Goal: Task Accomplishment & Management: Use online tool/utility

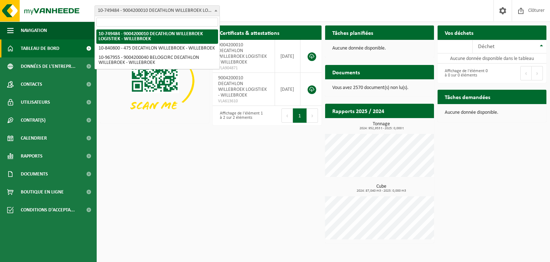
click at [168, 13] on span "10-749484 - 9004200010 DECATHLON WILLEBROEK LOGISTIEK - WILLEBROEK" at bounding box center [157, 11] width 125 height 10
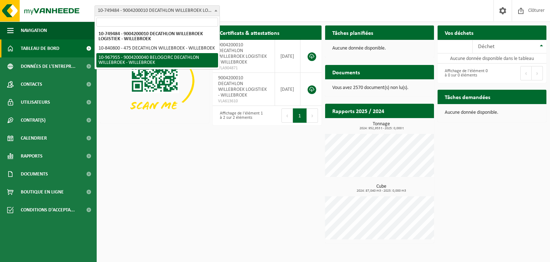
select select "154029"
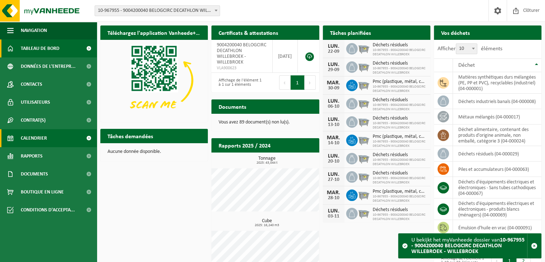
click at [39, 141] on span "Calendrier" at bounding box center [34, 138] width 26 height 18
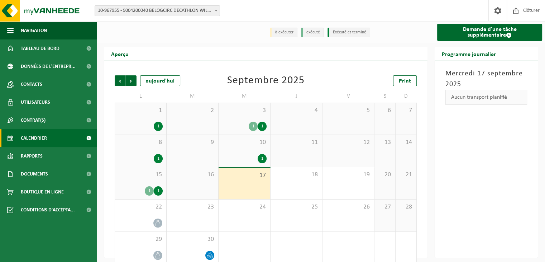
click at [231, 129] on div "1 1" at bounding box center [244, 125] width 44 height 9
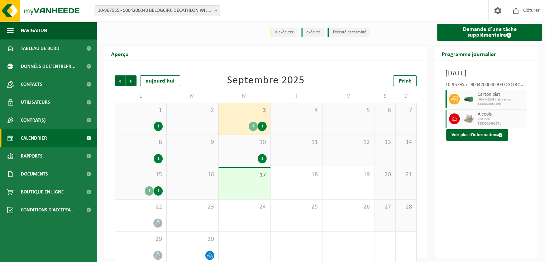
click at [235, 153] on div "10 1" at bounding box center [245, 151] width 52 height 32
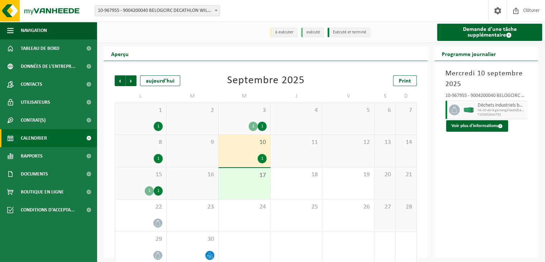
click at [243, 179] on span "17" at bounding box center [244, 175] width 44 height 8
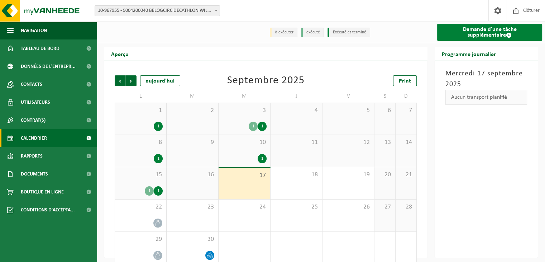
click at [468, 34] on link "Demande d'une tâche supplémentaire" at bounding box center [489, 32] width 105 height 17
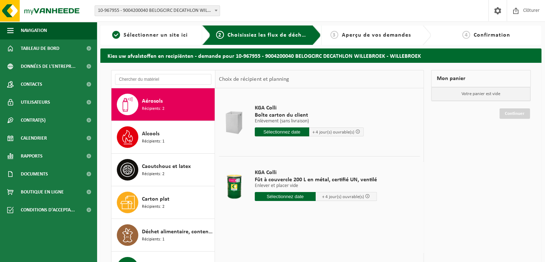
click at [280, 197] on input "text" at bounding box center [285, 196] width 61 height 9
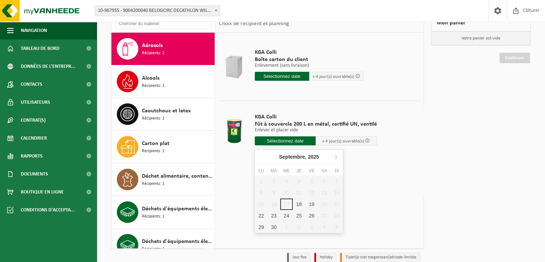
scroll to position [56, 0]
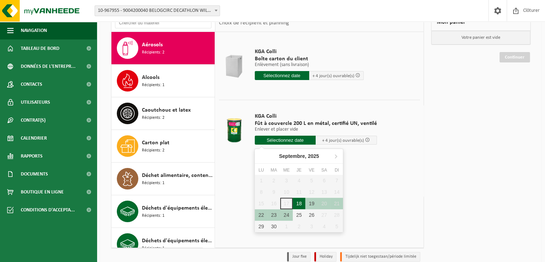
click at [301, 203] on div "18" at bounding box center [299, 202] width 13 height 11
type input "à partir de 2025-09-18"
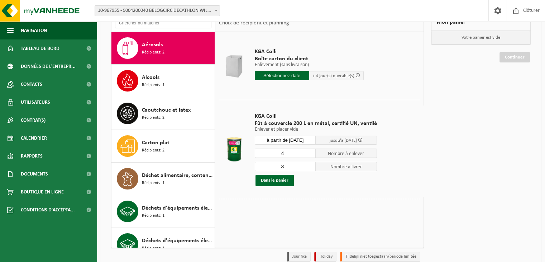
click at [309, 167] on input "3" at bounding box center [285, 166] width 61 height 9
click at [309, 167] on input "2" at bounding box center [285, 166] width 61 height 9
click at [309, 167] on input "1" at bounding box center [285, 166] width 61 height 9
type input "0"
click at [309, 167] on input "0" at bounding box center [285, 166] width 61 height 9
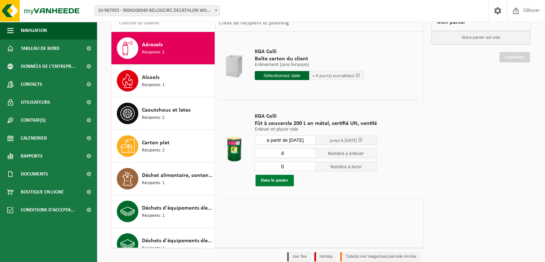
click at [268, 178] on button "Dans le panier" at bounding box center [274, 179] width 38 height 11
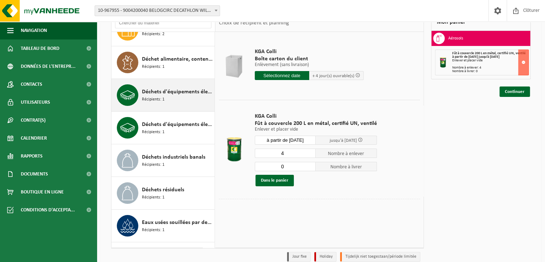
click at [169, 103] on div "Déchets d'équipements électriques et électroniques - produits blancs (ménagers)…" at bounding box center [177, 94] width 71 height 21
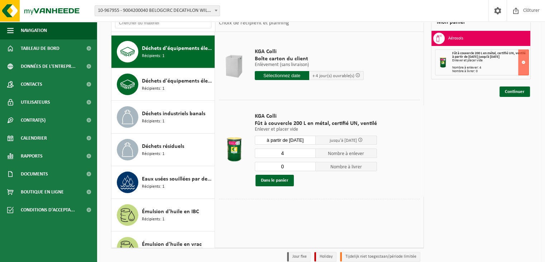
scroll to position [163, 0]
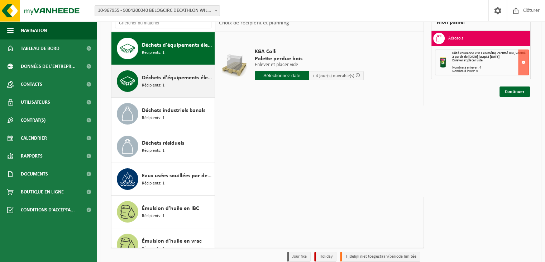
click at [163, 83] on span "Récipients: 1" at bounding box center [153, 85] width 23 height 7
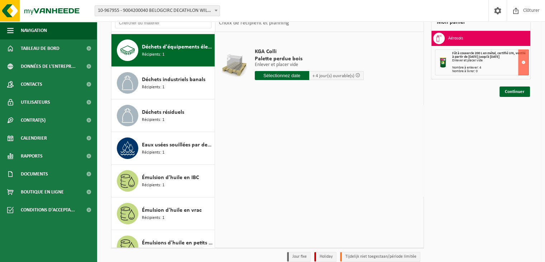
scroll to position [195, 0]
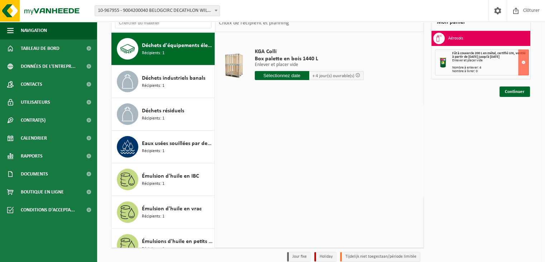
click at [269, 76] on input "text" at bounding box center [282, 75] width 54 height 9
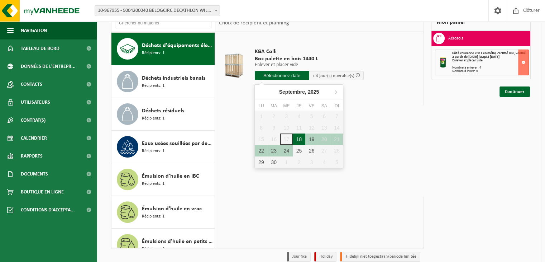
click at [301, 138] on div "18" at bounding box center [299, 138] width 13 height 11
type input "à partir de 2025-09-18"
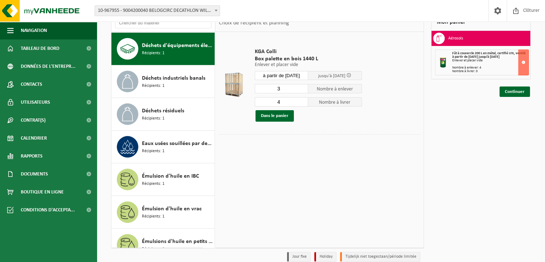
click at [304, 89] on input "3" at bounding box center [282, 88] width 54 height 9
click at [304, 89] on input "2" at bounding box center [282, 88] width 54 height 9
click at [304, 89] on input "1" at bounding box center [282, 88] width 54 height 9
type input "0"
click at [304, 89] on input "0" at bounding box center [282, 88] width 54 height 9
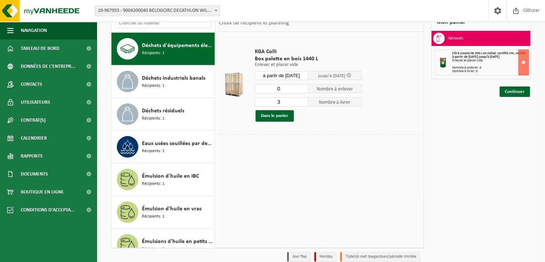
click at [304, 102] on input "3" at bounding box center [282, 101] width 54 height 9
click at [304, 102] on input "2" at bounding box center [282, 101] width 54 height 9
type input "1"
click at [304, 102] on input "1" at bounding box center [282, 101] width 54 height 9
click at [275, 116] on button "Dans le panier" at bounding box center [274, 115] width 38 height 11
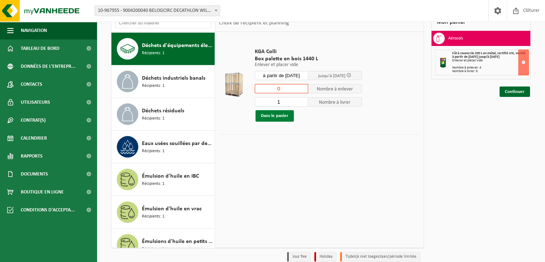
click at [275, 116] on button "Dans le panier" at bounding box center [274, 115] width 38 height 11
click at [303, 86] on input "1" at bounding box center [282, 88] width 54 height 9
click at [303, 88] on input "0" at bounding box center [282, 88] width 54 height 9
click at [276, 115] on button "Dans le panier" at bounding box center [274, 115] width 38 height 11
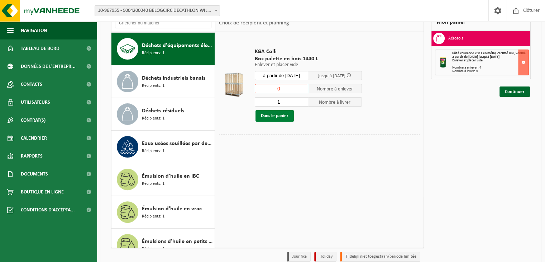
click at [276, 115] on button "Dans le panier" at bounding box center [274, 115] width 38 height 11
click at [303, 88] on input "1" at bounding box center [282, 88] width 54 height 9
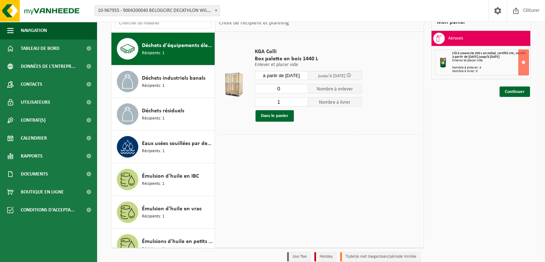
click at [304, 90] on input "0" at bounding box center [282, 88] width 54 height 9
click at [267, 117] on button "Dans le panier" at bounding box center [274, 115] width 38 height 11
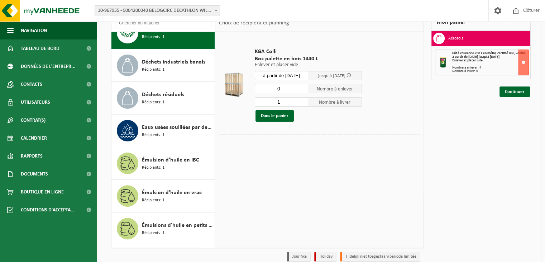
scroll to position [213, 0]
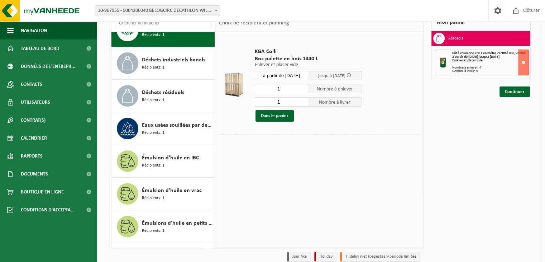
type input "1"
click at [302, 87] on input "1" at bounding box center [282, 88] width 54 height 9
click at [272, 115] on button "Dans le panier" at bounding box center [274, 115] width 38 height 11
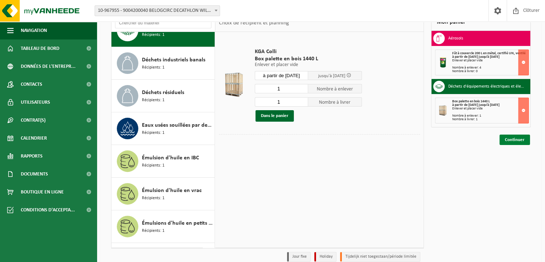
click at [514, 139] on link "Continuer" at bounding box center [514, 139] width 30 height 10
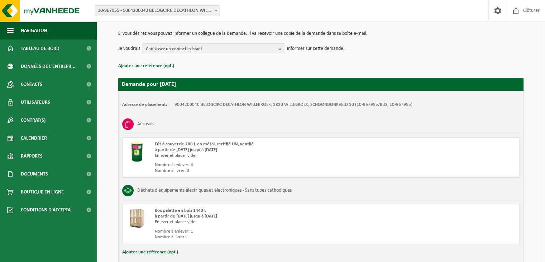
scroll to position [117, 0]
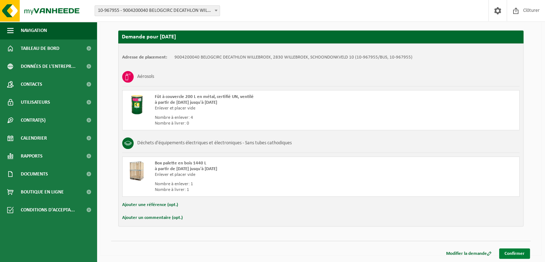
click at [510, 251] on link "Confirmer" at bounding box center [514, 253] width 31 height 10
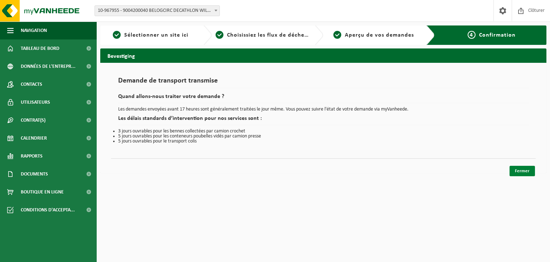
click at [516, 171] on link "Fermer" at bounding box center [522, 171] width 25 height 10
